Goal: Transaction & Acquisition: Download file/media

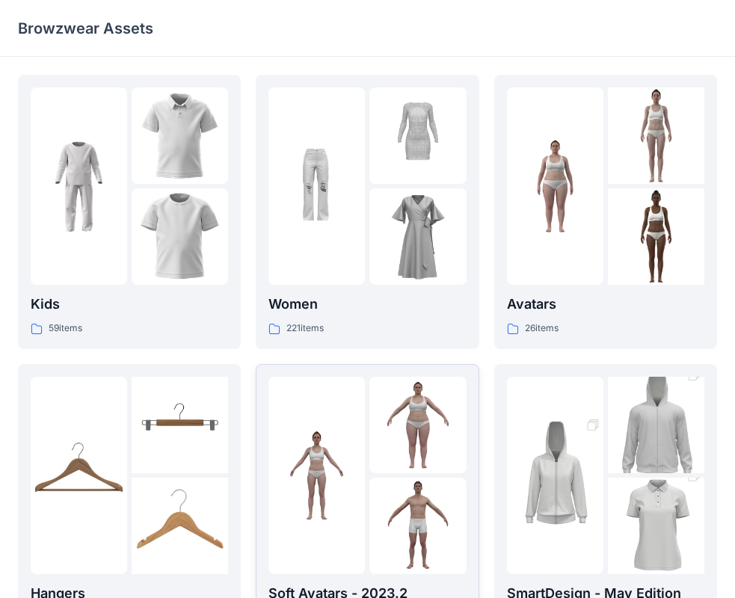
scroll to position [371, 0]
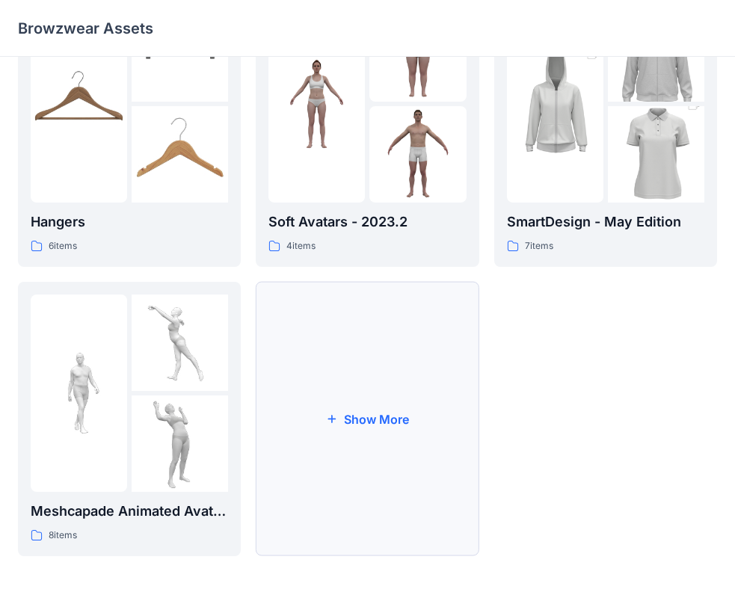
click at [374, 443] on button "Show More" at bounding box center [367, 419] width 223 height 274
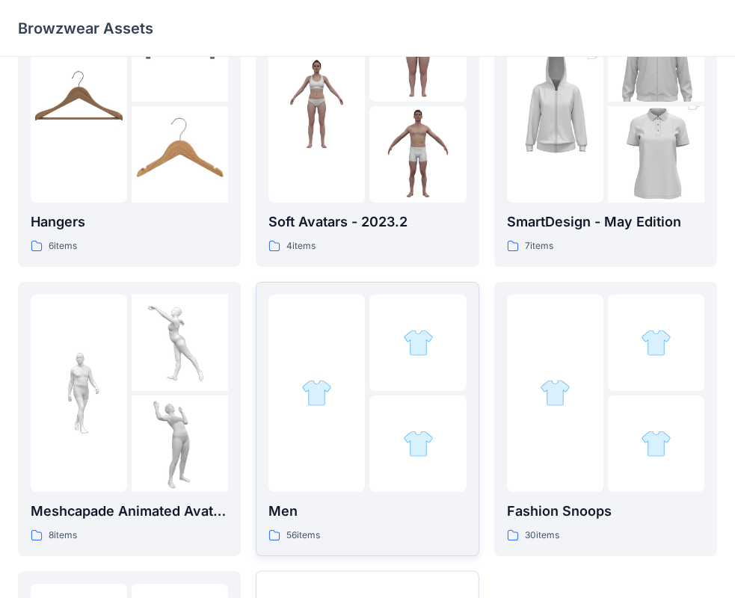
click at [350, 452] on div at bounding box center [316, 392] width 96 height 197
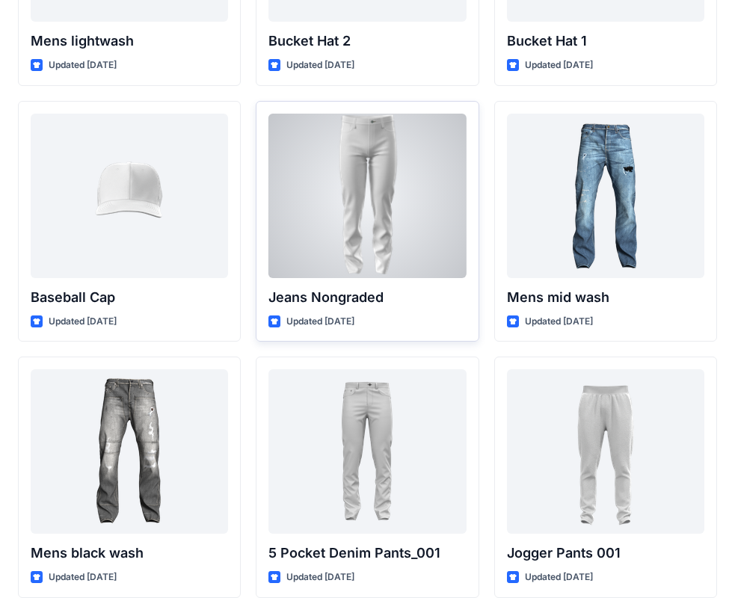
scroll to position [299, 0]
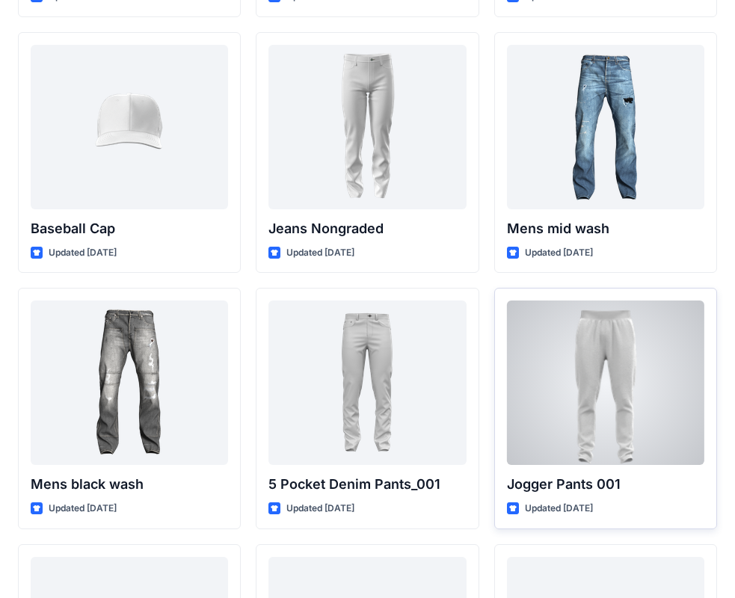
click at [582, 342] on div at bounding box center [605, 382] width 197 height 164
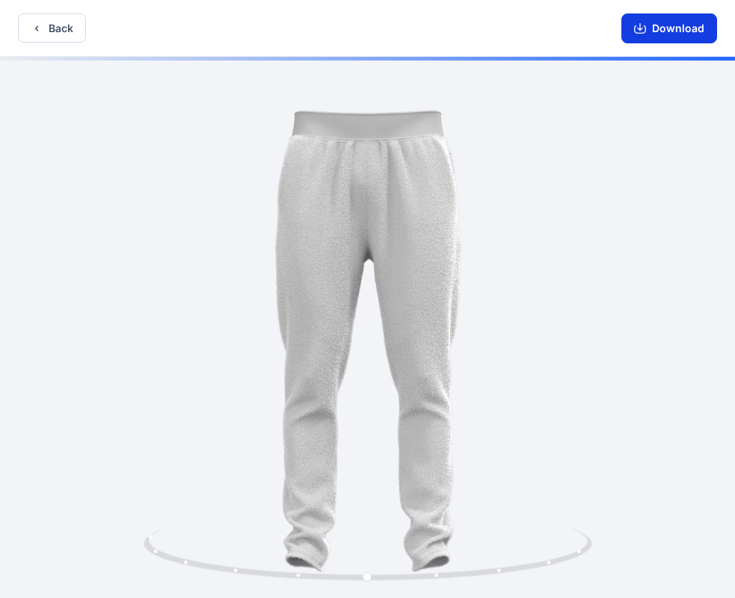
click at [667, 34] on button "Download" at bounding box center [669, 28] width 96 height 30
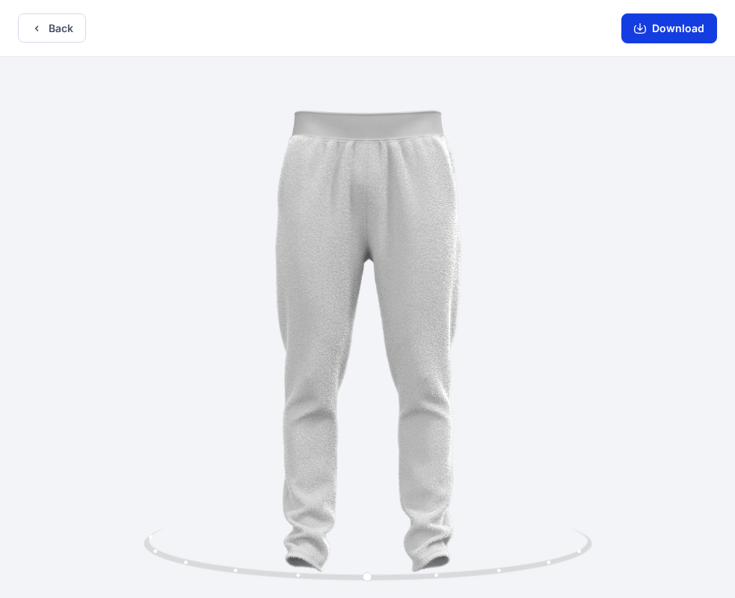
click at [661, 35] on button "Download" at bounding box center [669, 28] width 96 height 30
